Goal: Register for event/course: Sign up to attend an event or enroll in a course

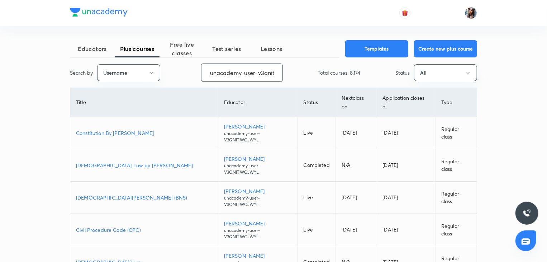
click at [260, 73] on input "unacademy-user-v3qnitwcjwyl" at bounding box center [242, 72] width 81 height 18
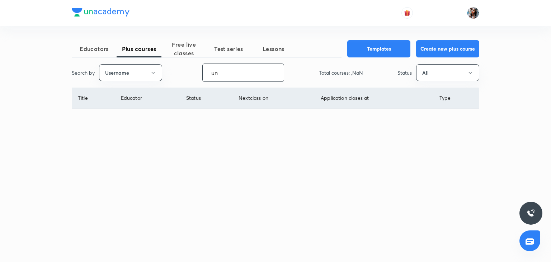
type input "u"
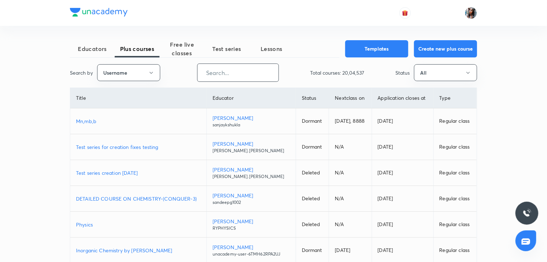
paste input "varunpratapsingh"
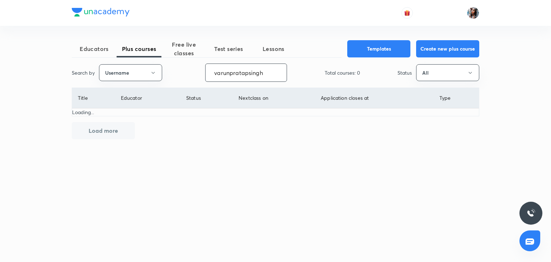
type input "varunpratapsingh"
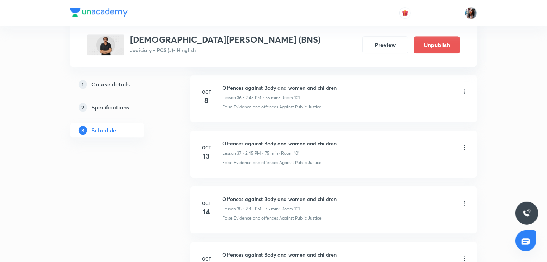
scroll to position [2474, 0]
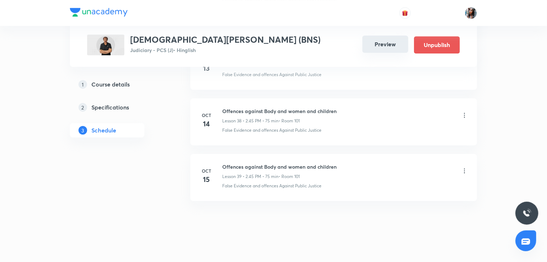
click at [375, 52] on button "Preview" at bounding box center [385, 43] width 46 height 17
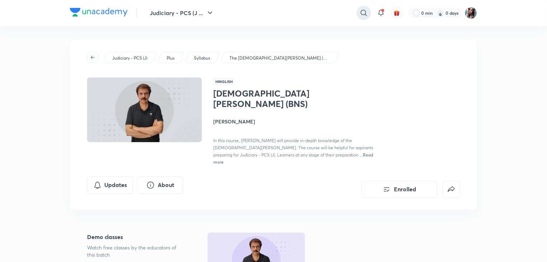
click at [364, 19] on div at bounding box center [364, 13] width 14 height 14
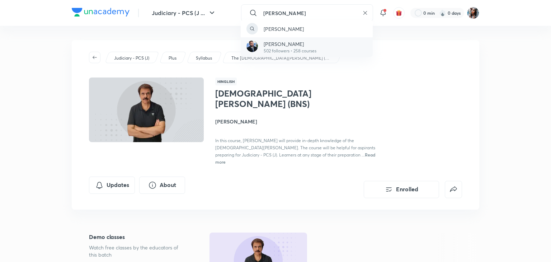
type input "varun prata"
click at [295, 49] on p "502 followers • 258 courses" at bounding box center [290, 51] width 53 height 6
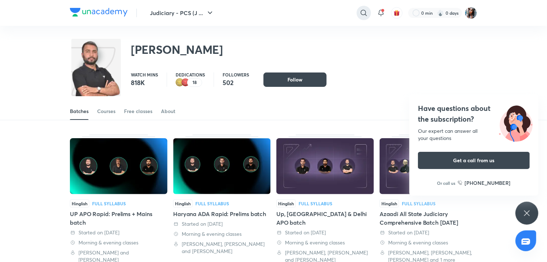
click at [358, 13] on div at bounding box center [364, 13] width 14 height 14
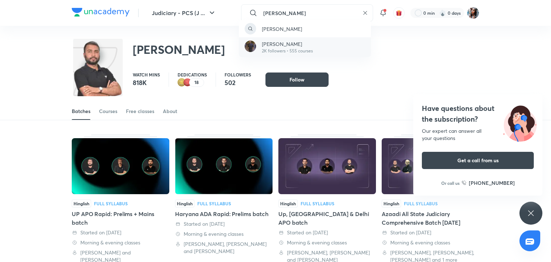
type input "vishal singh thakur"
click at [301, 49] on p "2K followers • 555 courses" at bounding box center [287, 51] width 51 height 6
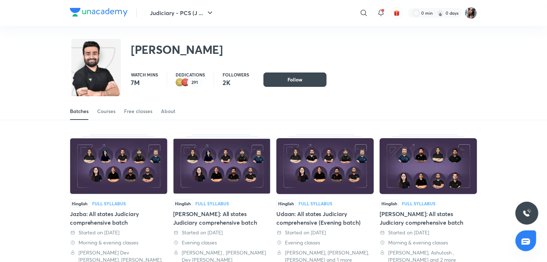
click at [376, 54] on div "Vishal Singh Thakur" at bounding box center [273, 45] width 407 height 39
click at [477, 14] on img at bounding box center [471, 13] width 12 height 12
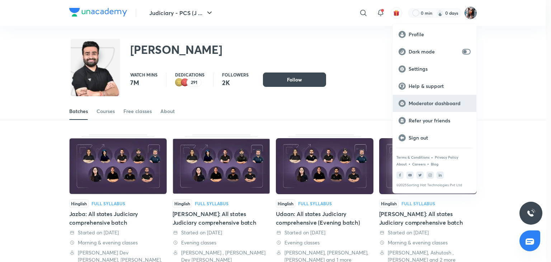
click at [429, 103] on p "Moderator dashboard" at bounding box center [439, 103] width 62 height 6
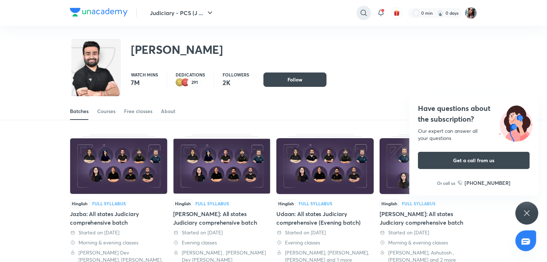
click at [363, 12] on icon at bounding box center [364, 13] width 9 height 9
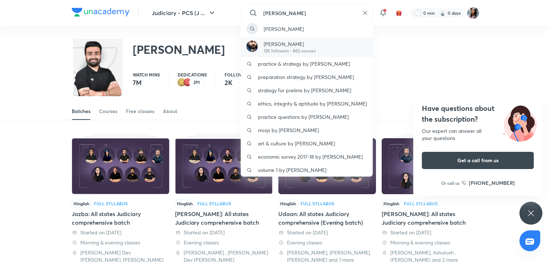
type input "faizan khan"
click at [295, 46] on p "[PERSON_NAME]" at bounding box center [290, 44] width 52 height 8
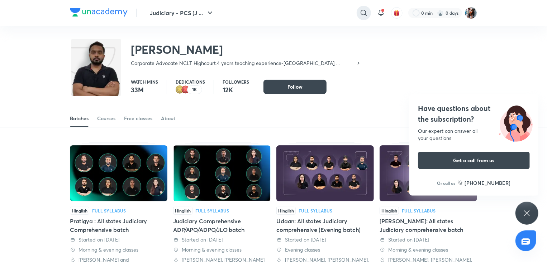
click at [364, 14] on icon at bounding box center [364, 13] width 6 height 6
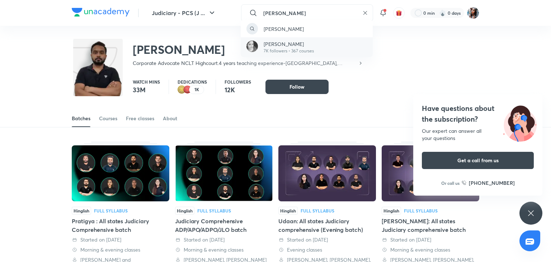
type input "rajni joshi"
click at [321, 37] on div "Rajni Joshi 7K followers • 367 courses" at bounding box center [307, 47] width 132 height 20
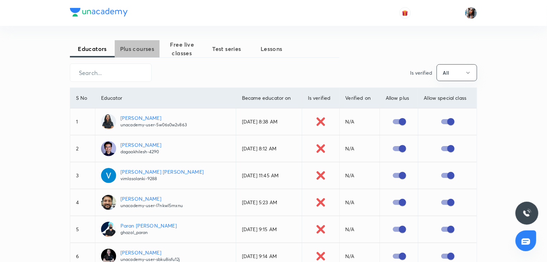
click at [148, 51] on span "Plus courses" at bounding box center [137, 48] width 45 height 9
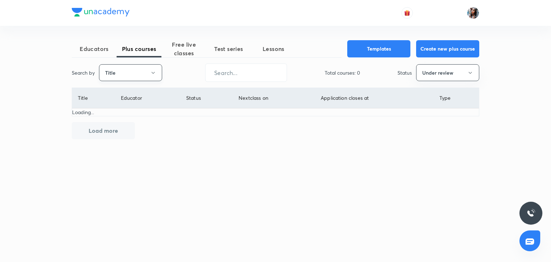
click at [141, 69] on button "Title" at bounding box center [130, 72] width 63 height 17
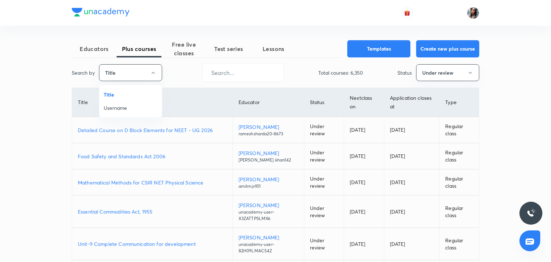
click at [123, 109] on span "Username" at bounding box center [131, 108] width 54 height 8
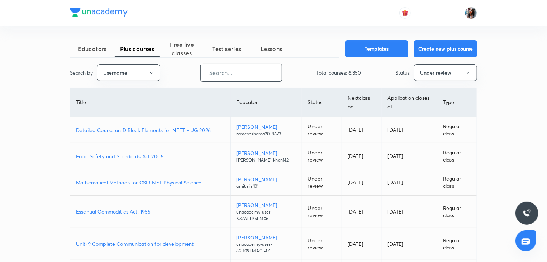
paste input "unacademy-user-x3zattpslmx6"
click at [210, 77] on input "unacademy-user-x3zattpslmx6" at bounding box center [241, 72] width 81 height 18
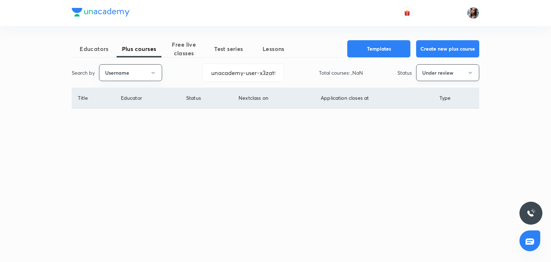
click at [458, 77] on button "Under review" at bounding box center [447, 72] width 63 height 17
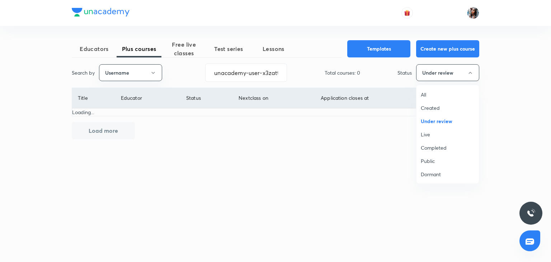
click at [423, 95] on span "All" at bounding box center [448, 95] width 54 height 8
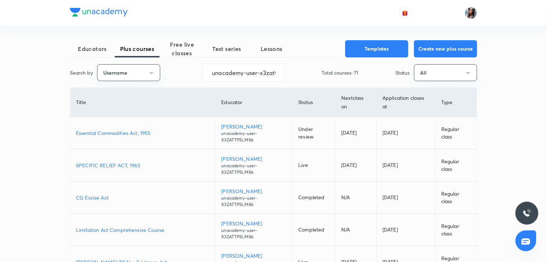
scroll to position [16, 0]
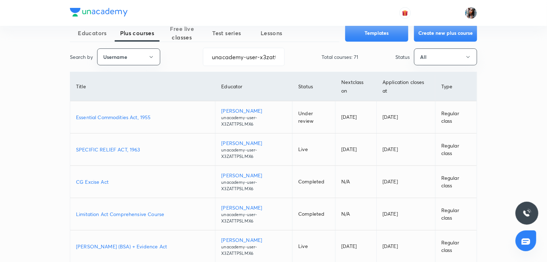
click at [138, 116] on p "Essential Commodities Act, 1955" at bounding box center [142, 117] width 133 height 8
click at [273, 56] on input "unacademy-user-x3zattpslmx6" at bounding box center [243, 57] width 81 height 18
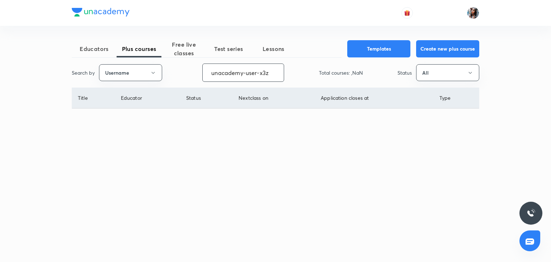
scroll to position [0, 0]
type input "u"
paste input "faizan.khan142"
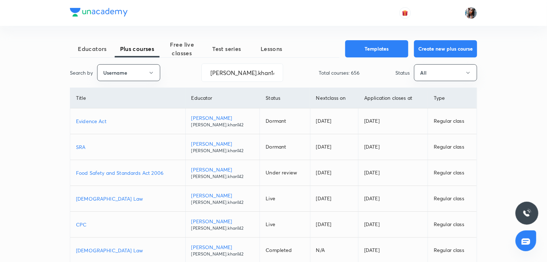
click at [141, 170] on p "Food Safety and Standards Act 2006" at bounding box center [128, 173] width 104 height 8
click at [259, 66] on input "faizan.khan142" at bounding box center [242, 72] width 81 height 18
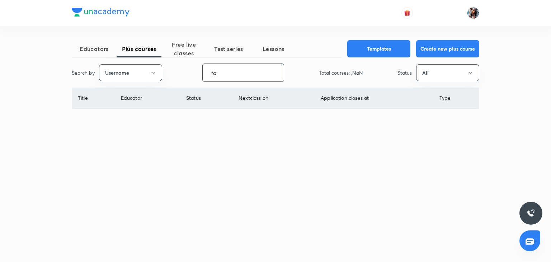
type input "f"
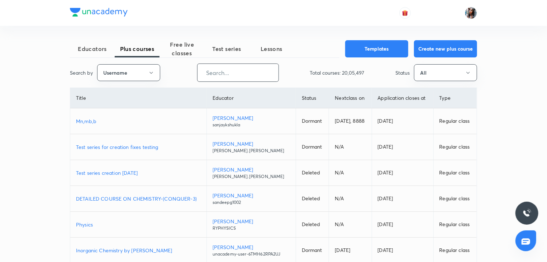
paste input "unacademy-user-7li2vchasq64"
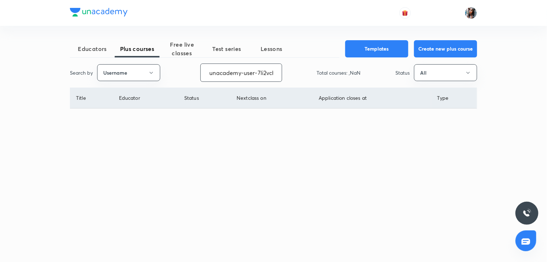
scroll to position [0, 20]
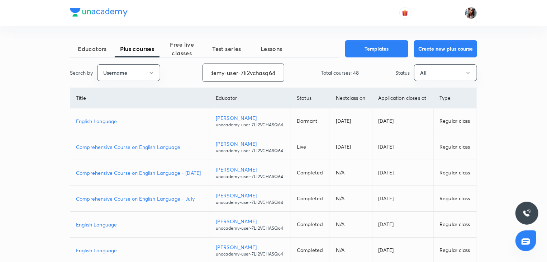
type input "unacademy-user-7li2vchasq64"
click at [173, 147] on p "Comprehensive Course on English Language" at bounding box center [140, 147] width 128 height 8
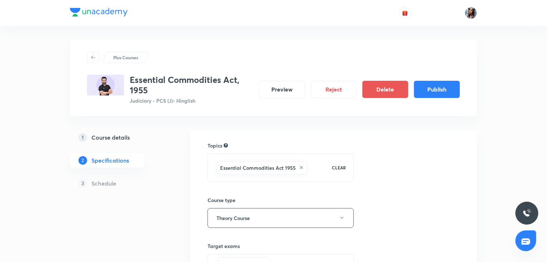
click at [110, 136] on h5 "Course details" at bounding box center [110, 137] width 38 height 9
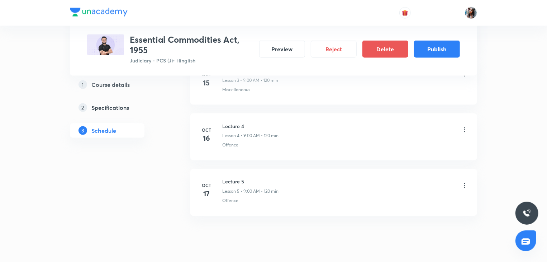
scroll to position [570, 0]
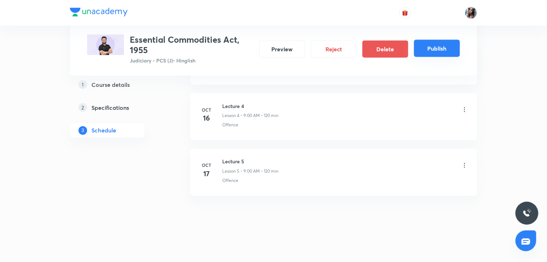
click at [433, 48] on button "Publish" at bounding box center [437, 48] width 46 height 17
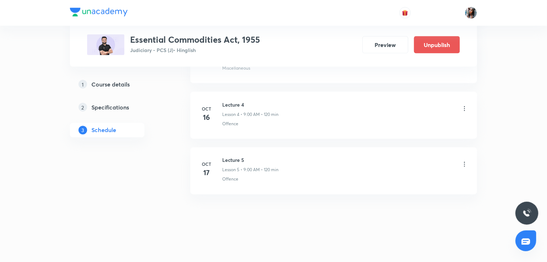
scroll to position [555, 0]
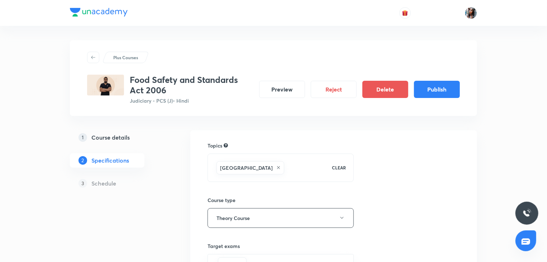
click at [111, 135] on h5 "Course details" at bounding box center [110, 137] width 38 height 9
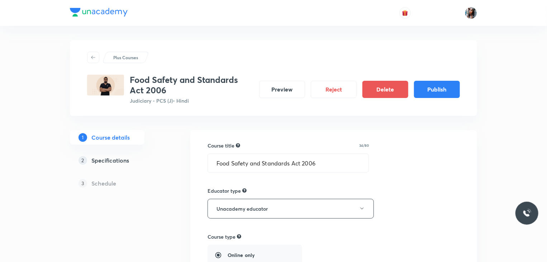
type input "Judiciary - PCS (J)"
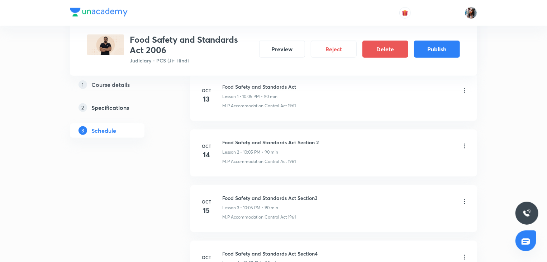
scroll to position [515, 0]
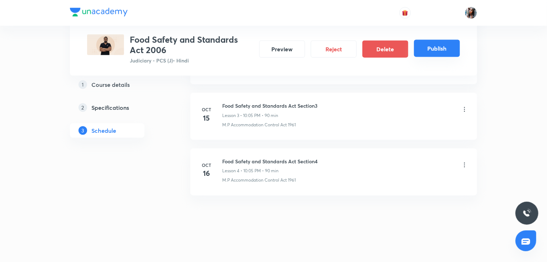
click at [440, 51] on button "Publish" at bounding box center [437, 48] width 46 height 17
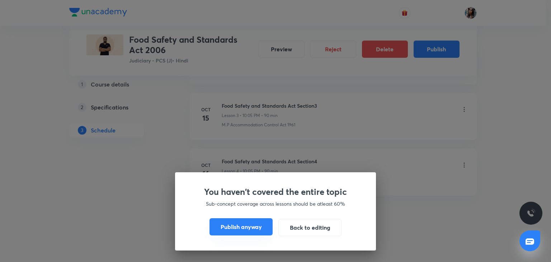
click at [241, 225] on button "Publish anyway" at bounding box center [240, 226] width 63 height 17
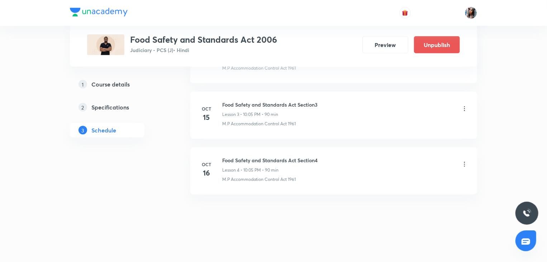
scroll to position [499, 0]
click at [202, 26] on div "Plus Courses Food Safety and Standards Act 2006 Judiciary - PCS (J) • Hindi Pre…" at bounding box center [273, 33] width 373 height 44
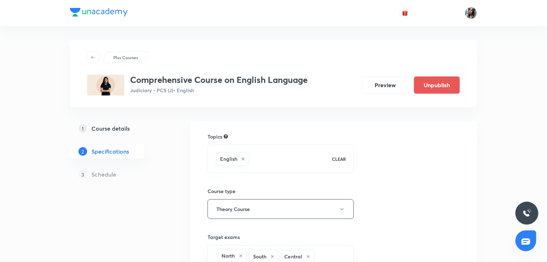
click at [132, 129] on div "1 Course details" at bounding box center [120, 128] width 83 height 9
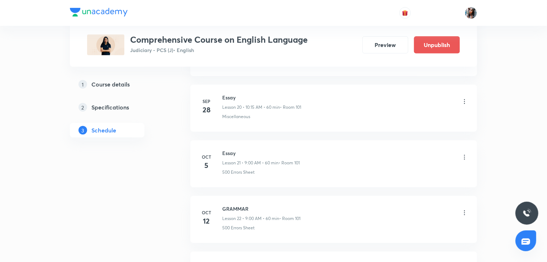
scroll to position [1505, 0]
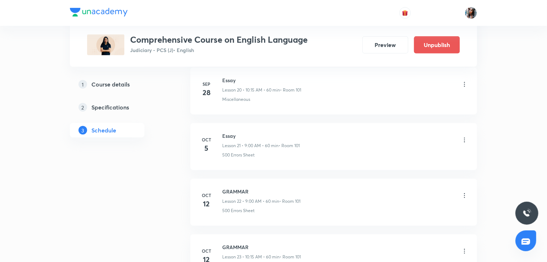
click at [228, 132] on h6 "Essay" at bounding box center [260, 136] width 77 height 8
copy h6 "Essay"
click at [228, 132] on h6 "Essay" at bounding box center [260, 136] width 77 height 8
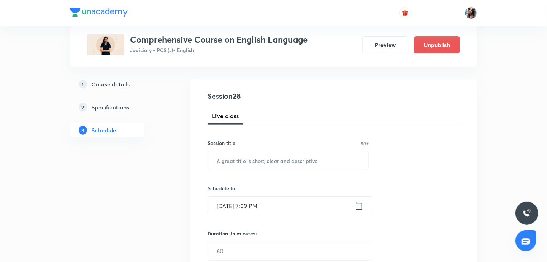
scroll to position [67, 0]
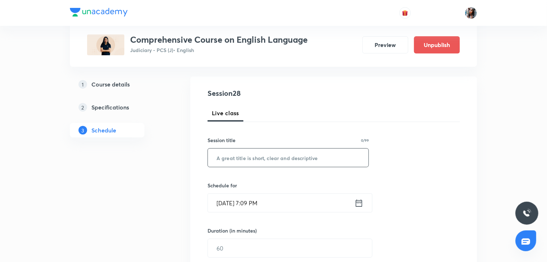
click at [262, 155] on input "text" at bounding box center [288, 157] width 161 height 18
paste input "Essay"
type input "Essay"
click at [303, 208] on input "Oct 7, 2025, 7:09 PM" at bounding box center [281, 203] width 147 height 18
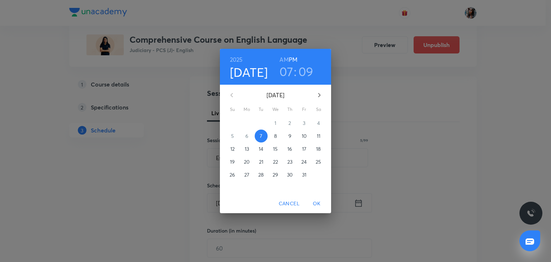
click at [286, 74] on h3 "07" at bounding box center [286, 71] width 14 height 15
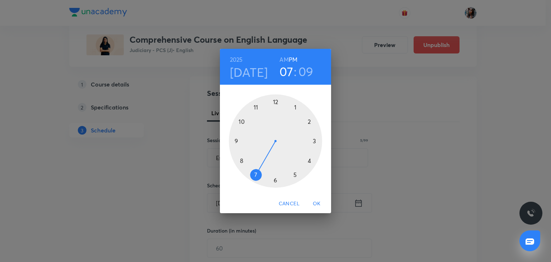
click at [237, 140] on div at bounding box center [275, 140] width 93 height 93
click at [276, 101] on div at bounding box center [275, 140] width 93 height 93
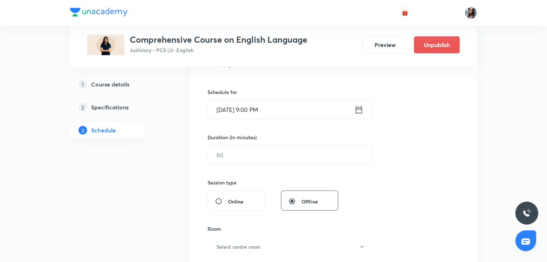
scroll to position [166, 0]
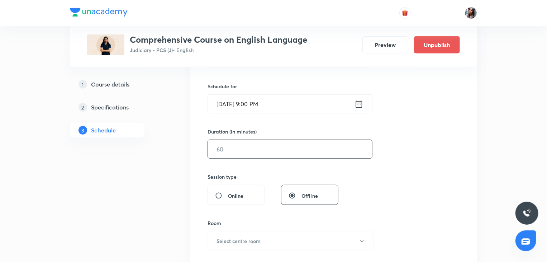
click at [271, 141] on input "text" at bounding box center [290, 149] width 164 height 18
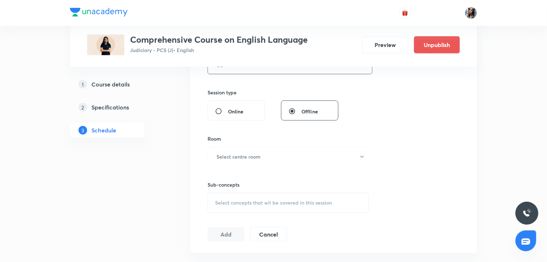
scroll to position [251, 0]
type input "60"
click at [233, 112] on span "Online" at bounding box center [236, 111] width 16 height 8
click at [228, 112] on input "Online" at bounding box center [221, 110] width 13 height 7
radio input "true"
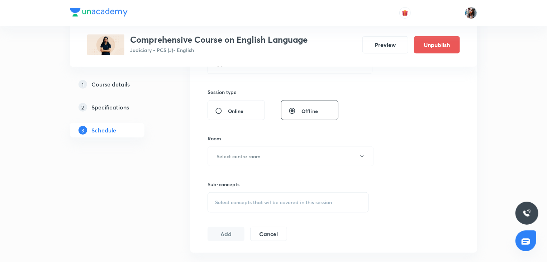
radio input "false"
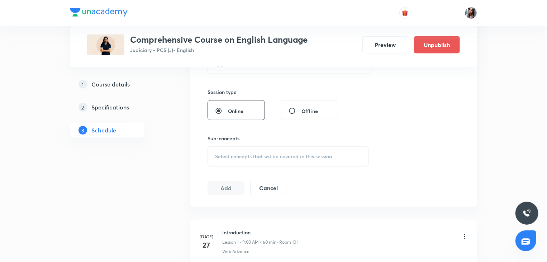
click at [233, 155] on span "Select concepts that wil be covered in this session" at bounding box center [273, 156] width 117 height 6
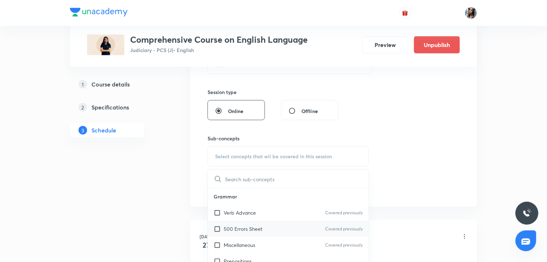
click at [250, 231] on p "500 Errors Sheet" at bounding box center [243, 229] width 39 height 8
checkbox input "true"
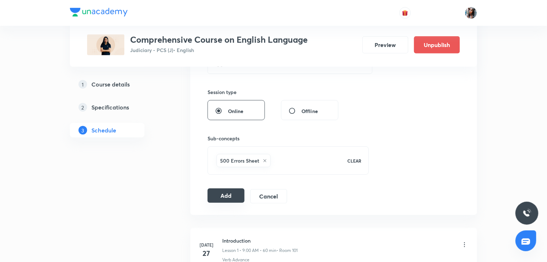
click at [225, 190] on button "Add" at bounding box center [226, 195] width 37 height 14
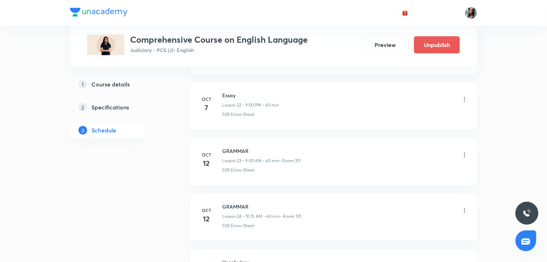
scroll to position [1563, 0]
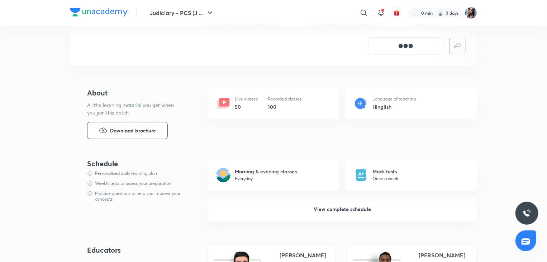
scroll to position [275, 0]
click at [317, 204] on button "View complete schedule" at bounding box center [343, 208] width 270 height 25
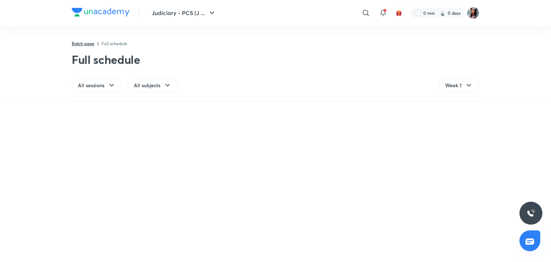
click at [86, 42] on link "Batch page" at bounding box center [83, 44] width 23 height 6
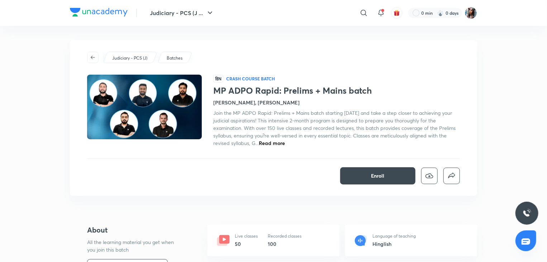
click at [277, 139] on span "Read more" at bounding box center [272, 142] width 26 height 7
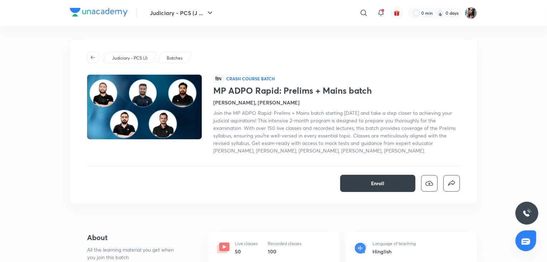
click at [357, 185] on button "Enroll" at bounding box center [377, 183] width 75 height 17
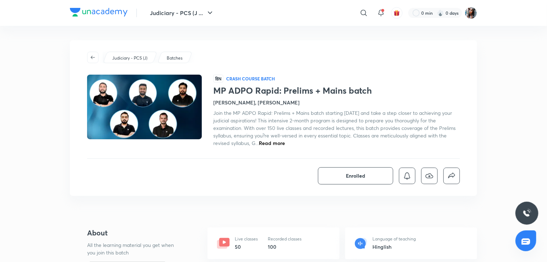
click at [213, 59] on div "Judiciary - PCS (J) Batches" at bounding box center [273, 57] width 373 height 11
